Goal: Information Seeking & Learning: Find contact information

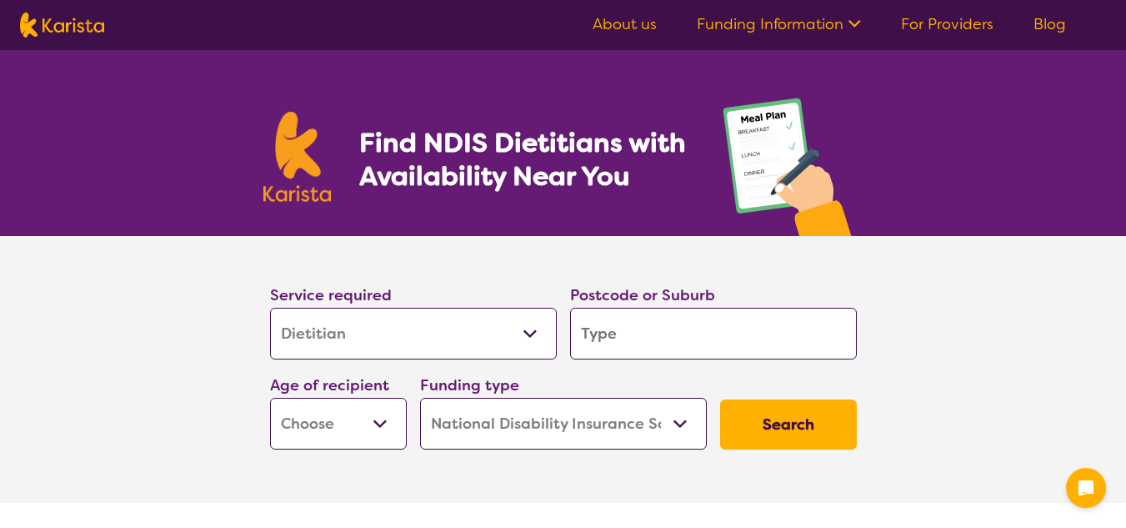
select select "Dietitian"
select select "NDIS"
select select "Dietitian"
select select "NDIS"
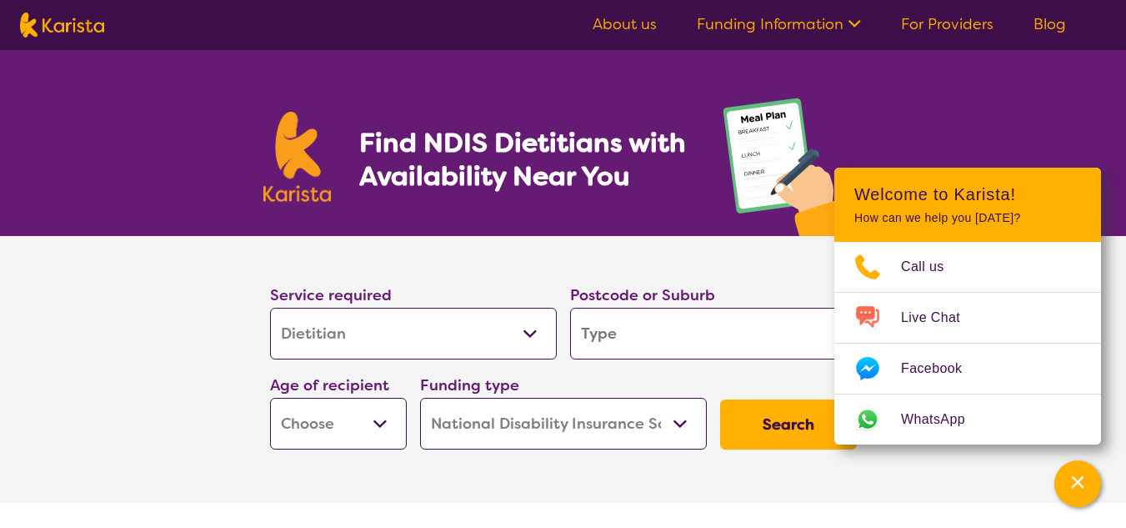
click at [672, 331] on input "search" at bounding box center [713, 334] width 287 height 52
type input "t"
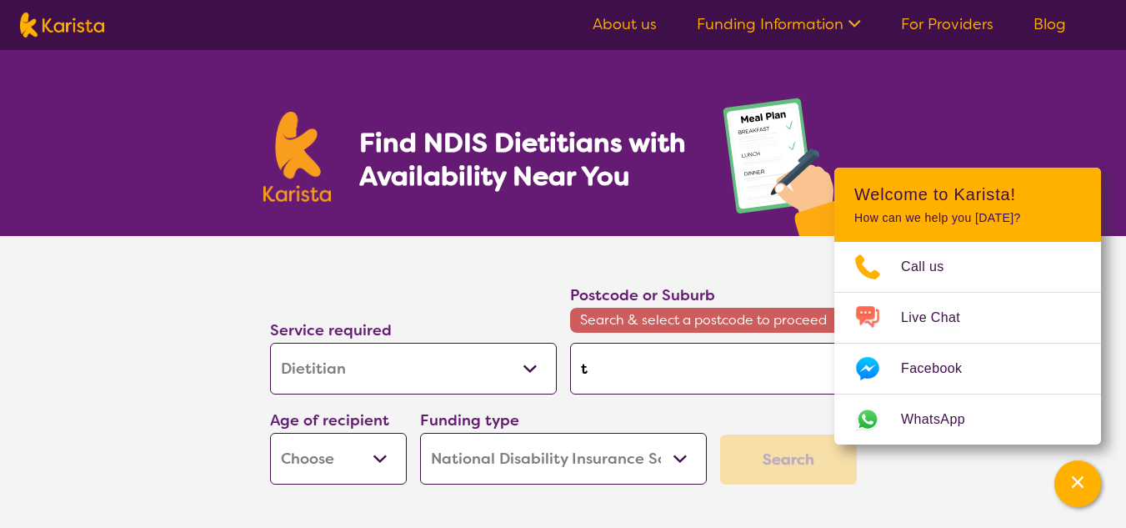
type input "ta"
type input "tar"
type input "tarn"
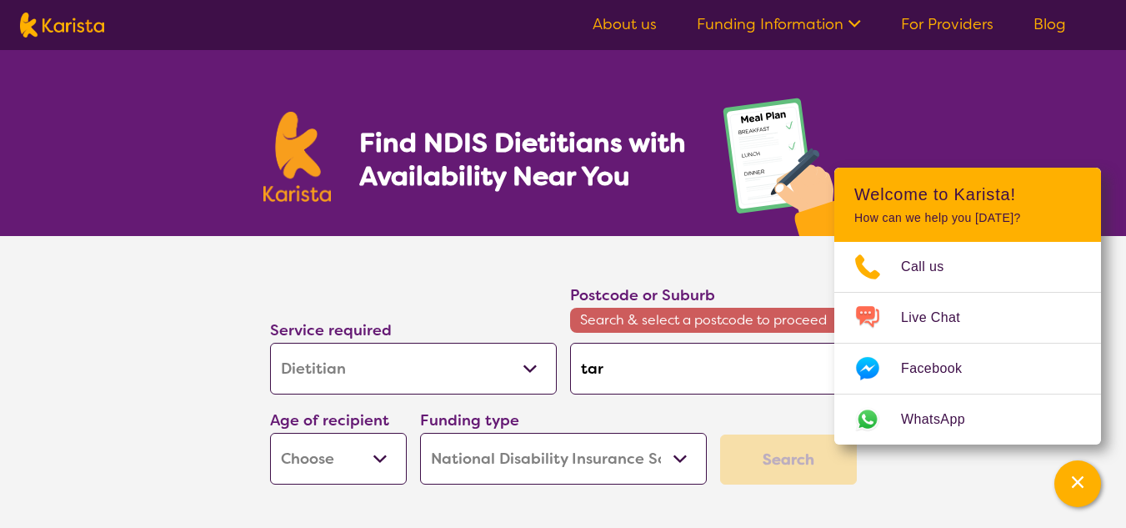
type input "tarn"
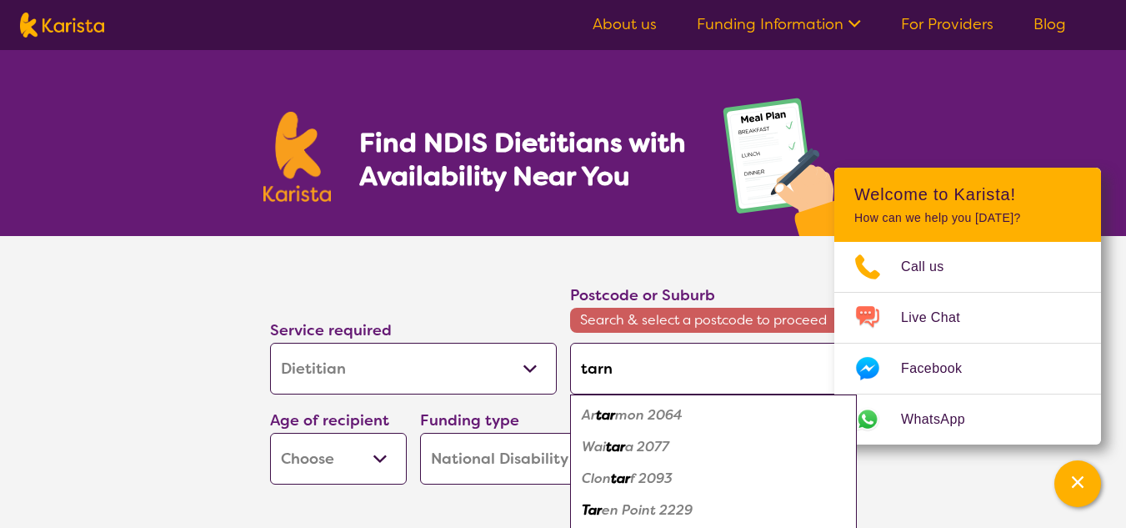
type input "tarne"
type input "tarnei"
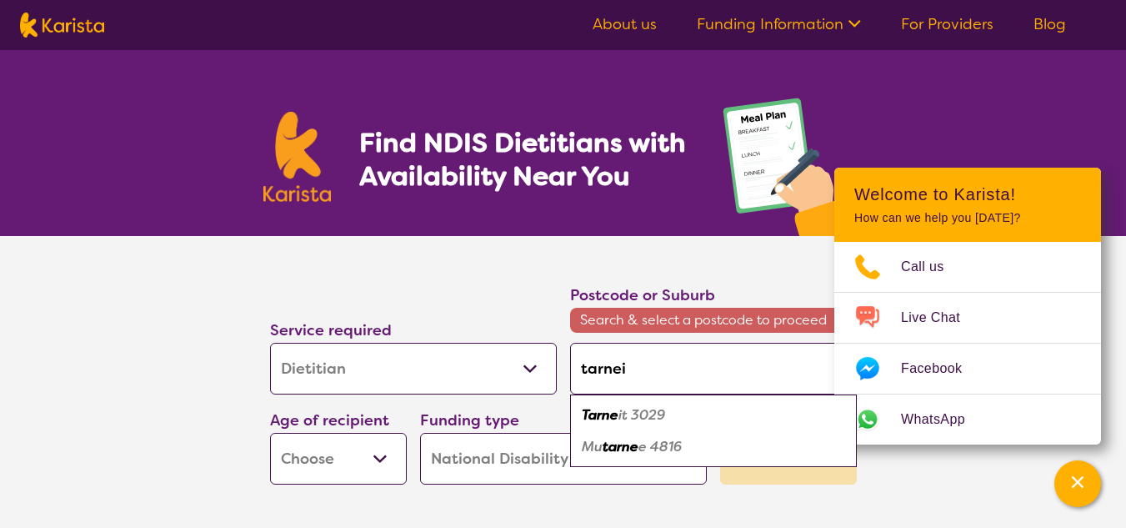
type input "tarneit"
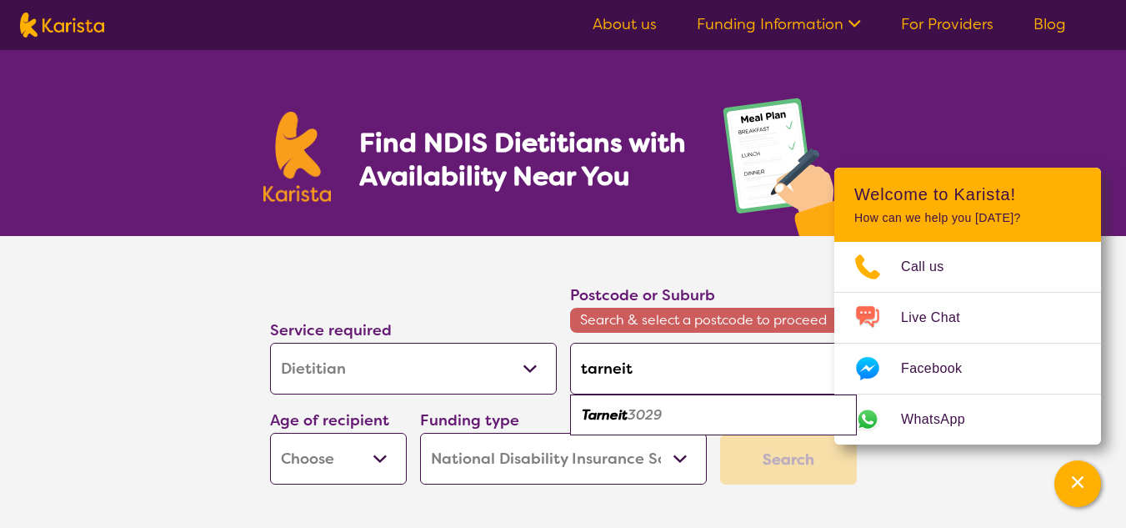
click at [652, 415] on em "3029" at bounding box center [645, 415] width 34 height 18
type input "3029"
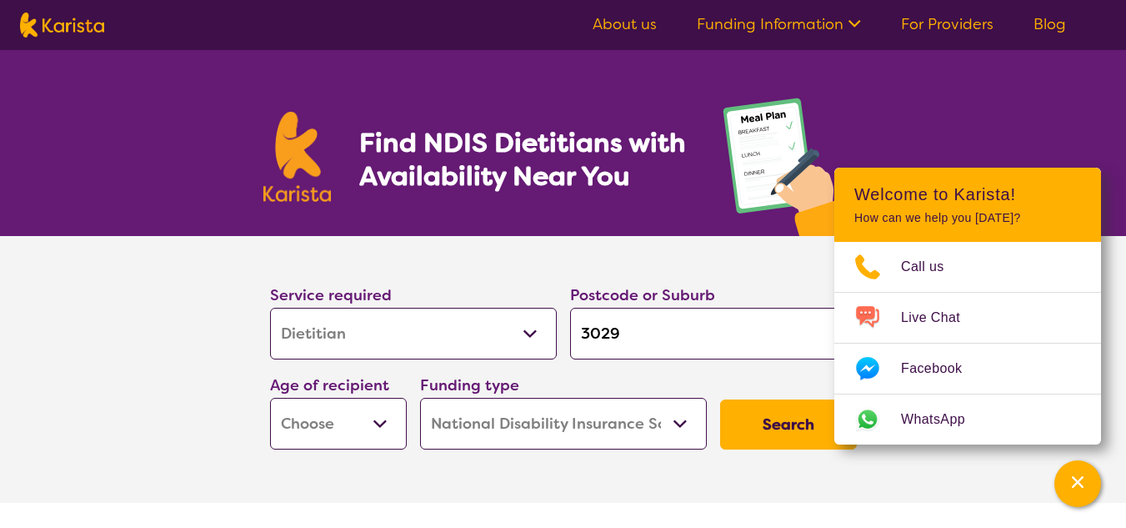
click at [352, 417] on select "Early Childhood - 0 to 9 Child - 10 to 11 Adolescent - 12 to 17 Adult - 18 to 6…" at bounding box center [338, 424] width 137 height 52
select select "AD"
click at [270, 398] on select "Early Childhood - 0 to 9 Child - 10 to 11 Adolescent - 12 to 17 Adult - 18 to 6…" at bounding box center [338, 424] width 137 height 52
select select "AD"
click at [778, 425] on button "Search" at bounding box center [788, 424] width 137 height 50
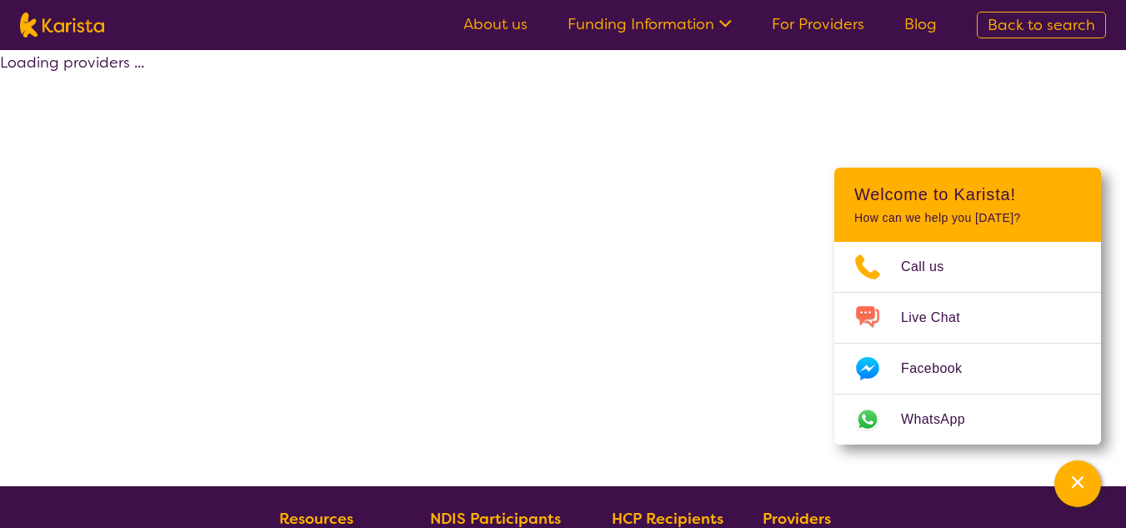
select select "by_score"
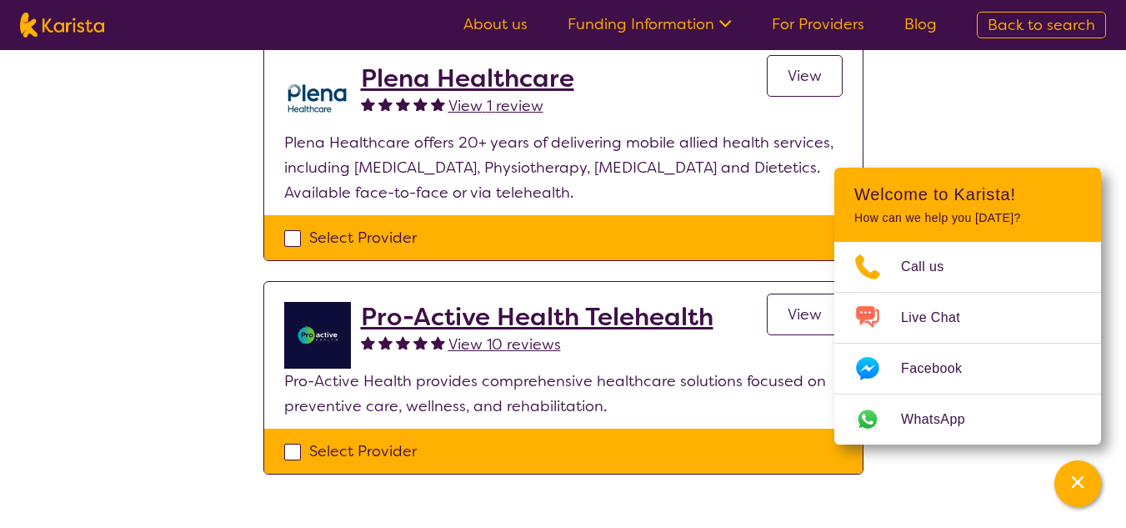
scroll to position [167, 0]
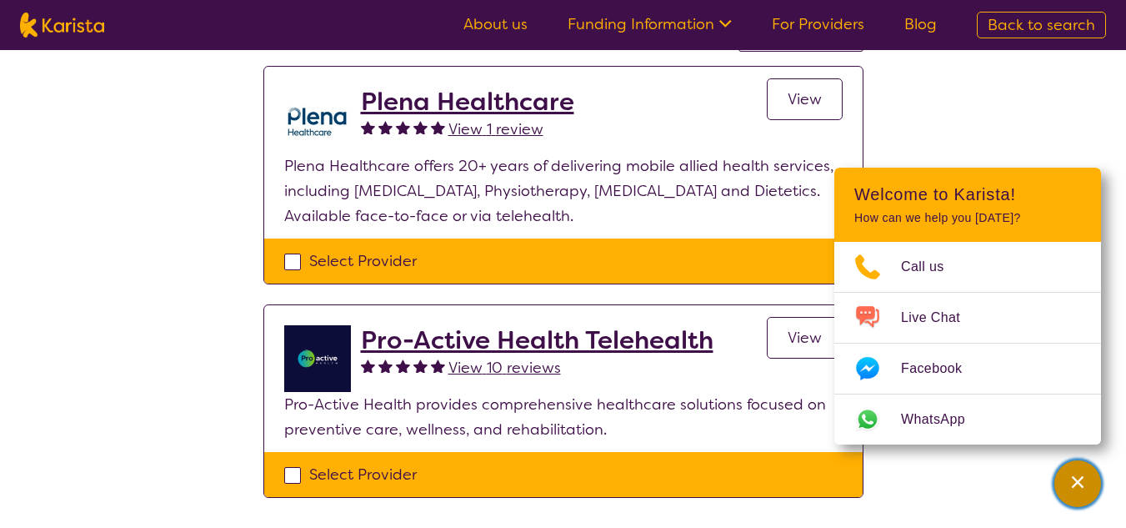
click at [1078, 483] on icon "Channel Menu" at bounding box center [1078, 482] width 12 height 12
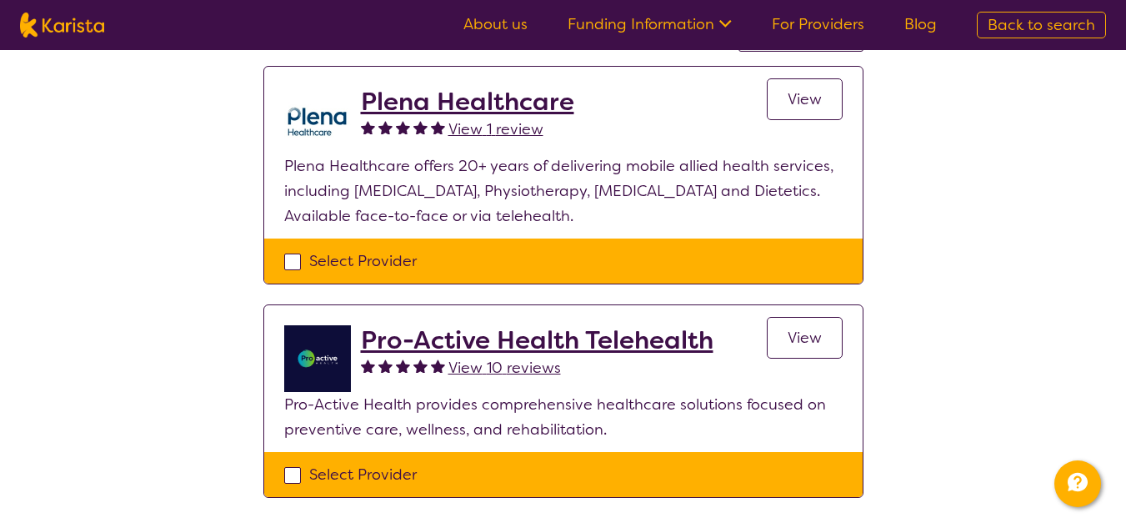
click at [450, 100] on h2 "Plena Healthcare" at bounding box center [467, 102] width 213 height 30
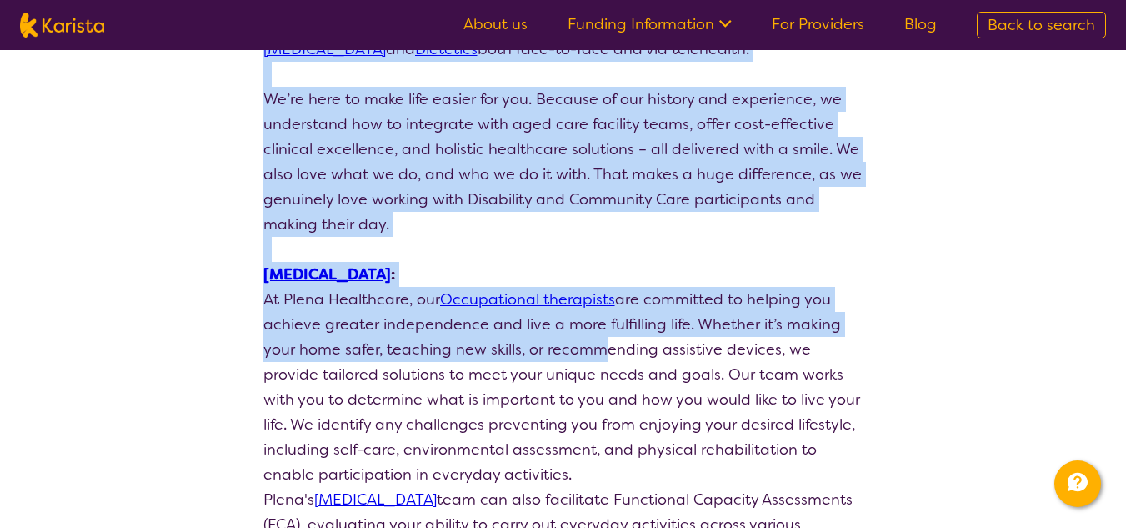
scroll to position [417, 0]
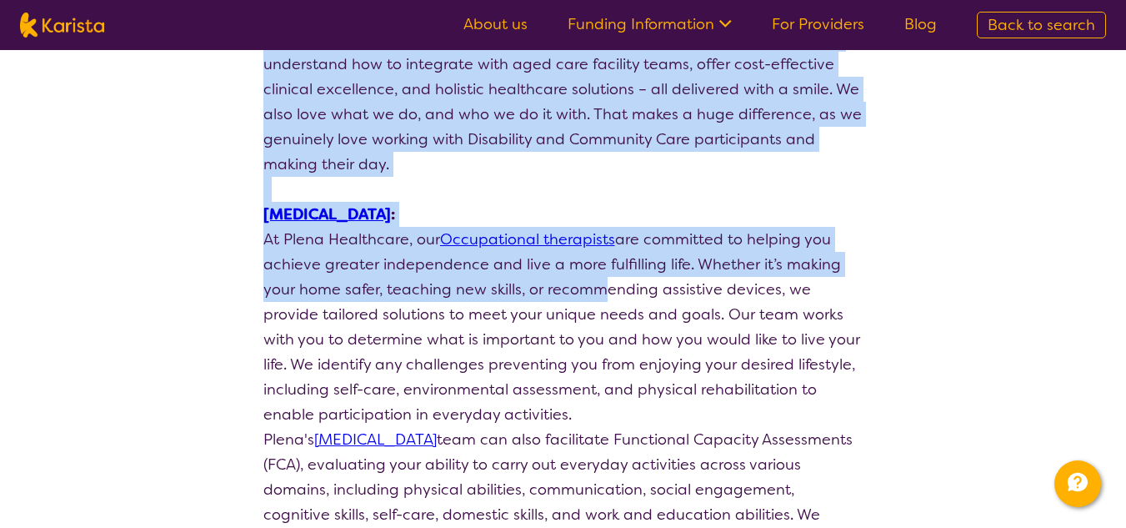
drag, startPoint x: 338, startPoint y: 124, endPoint x: 591, endPoint y: 297, distance: 305.8
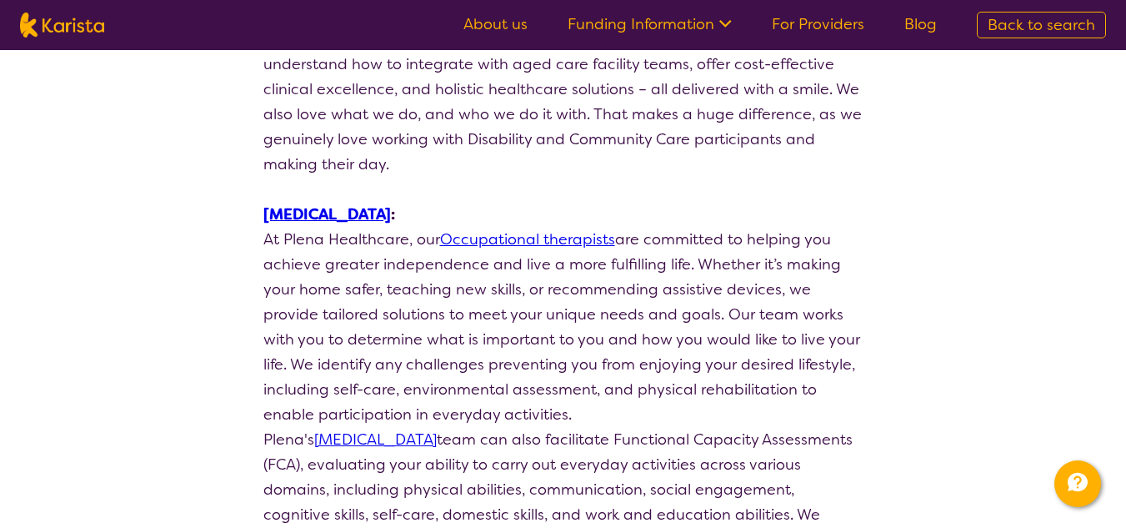
click at [592, 352] on p "At Plena Healthcare, our Occupational therapists are committed to helping you a…" at bounding box center [563, 327] width 600 height 200
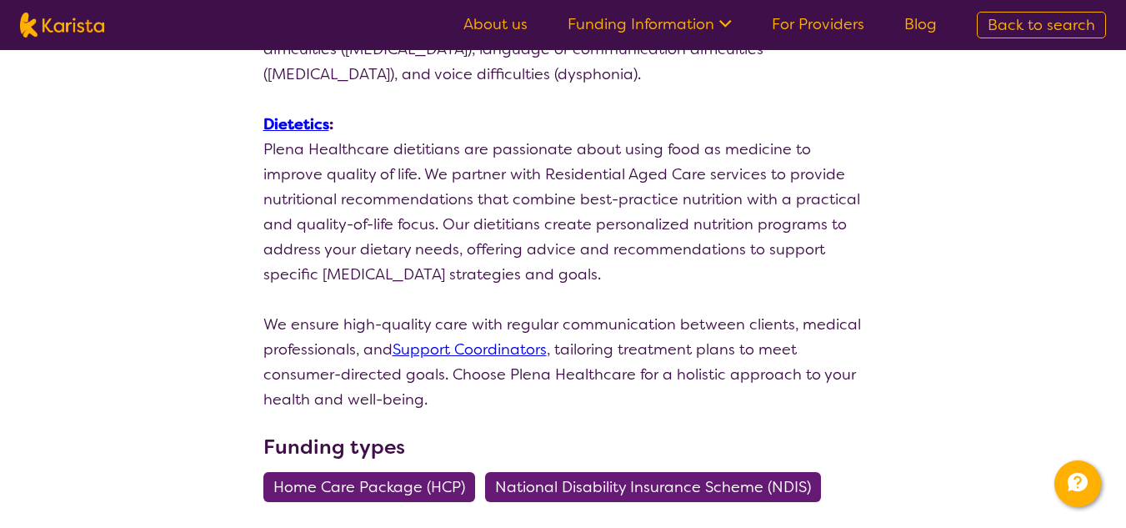
scroll to position [1417, 0]
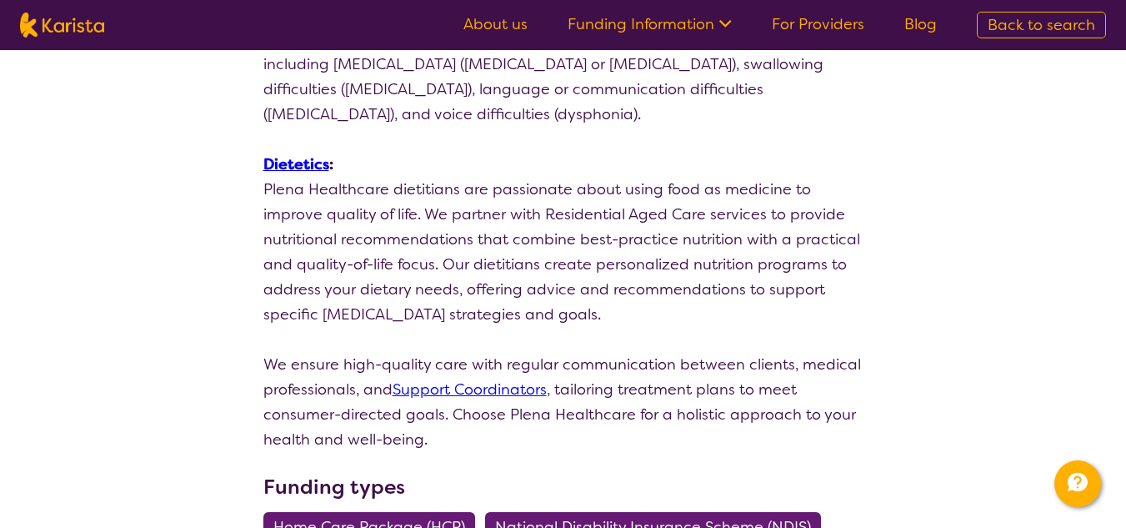
drag, startPoint x: 257, startPoint y: 139, endPoint x: 638, endPoint y: 299, distance: 413.9
copy div "Dietetics : Plena Healthcare dietitians are passionate about using food as medi…"
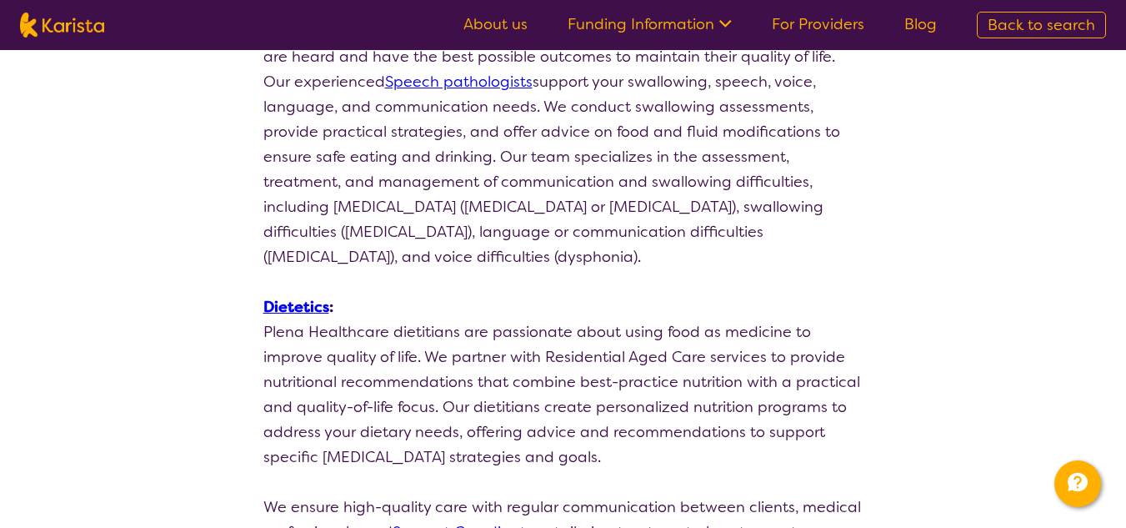
scroll to position [1083, 0]
